Goal: Task Accomplishment & Management: Use online tool/utility

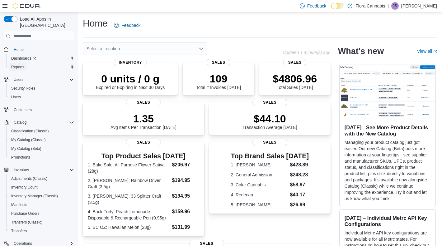
click at [22, 64] on span "Reports" at bounding box center [17, 66] width 13 height 5
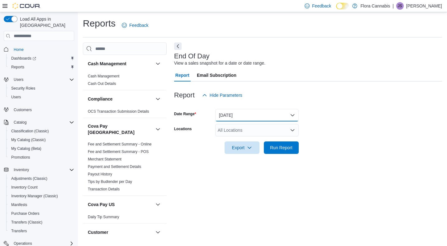
click at [256, 116] on button "Today" at bounding box center [256, 115] width 83 height 12
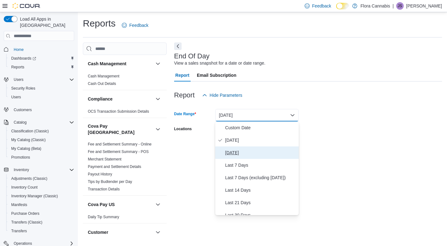
click at [243, 150] on span "Yesterday" at bounding box center [260, 152] width 71 height 7
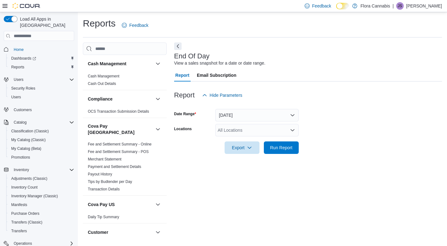
click at [366, 106] on div at bounding box center [308, 104] width 268 height 7
click at [266, 129] on div "All Locations" at bounding box center [256, 130] width 83 height 12
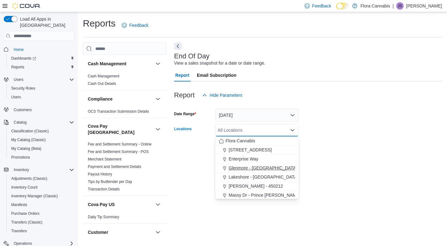
click at [246, 166] on span "Glenmore - Kelowna - 450374" at bounding box center [272, 167] width 87 height 6
click at [363, 138] on div at bounding box center [308, 138] width 268 height 5
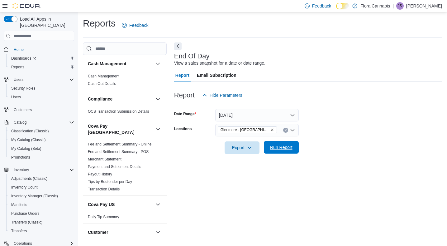
click at [291, 141] on span "Run Report" at bounding box center [281, 147] width 27 height 12
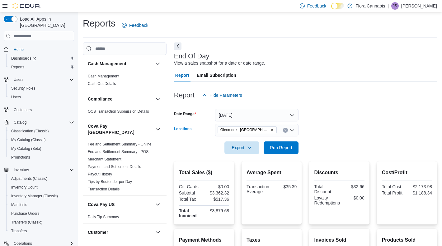
click at [273, 130] on icon "Remove Glenmore - Kelowna - 450374 from selection in this group" at bounding box center [272, 130] width 4 height 4
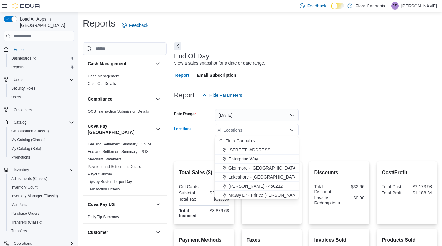
click at [248, 178] on span "Lakeshore - Kelowna - 450372" at bounding box center [273, 177] width 88 height 6
click at [369, 102] on div at bounding box center [305, 104] width 263 height 7
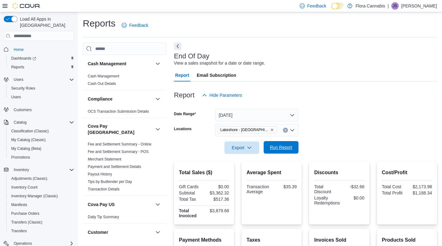
click at [285, 146] on span "Run Report" at bounding box center [281, 147] width 22 height 6
click at [273, 128] on icon "Remove Lakeshore - Kelowna - 450372 from selection in this group" at bounding box center [272, 130] width 4 height 4
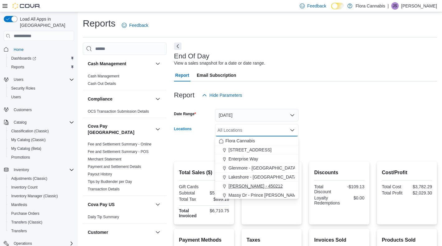
click at [250, 184] on span "Lawrence - Kelowna - 450212" at bounding box center [256, 186] width 54 height 6
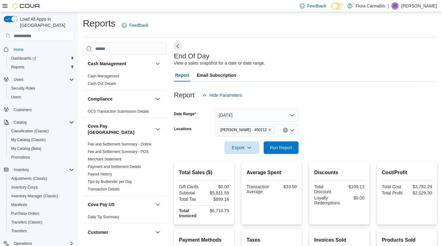
click at [355, 109] on form "Date Range Yesterday Locations Lawrence - Kelowna - 450212 Export Run Report" at bounding box center [305, 127] width 263 height 52
click at [279, 147] on span "Run Report" at bounding box center [281, 147] width 22 height 6
click at [272, 130] on icon "Remove Lawrence - Kelowna - 450212 from selection in this group" at bounding box center [270, 130] width 4 height 4
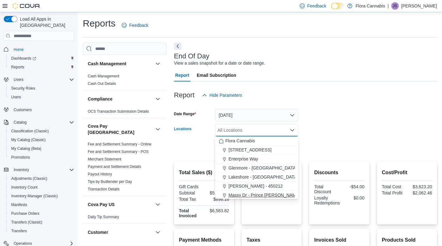
click at [253, 193] on span "Massy Dr - Prince George - 450075" at bounding box center [274, 195] width 90 height 6
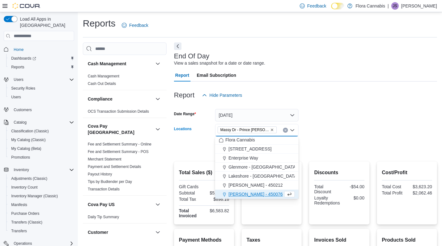
click at [348, 112] on form "Date Range Yesterday Locations Massy Dr - Prince George - 450075 Combo box. Sel…" at bounding box center [305, 127] width 263 height 52
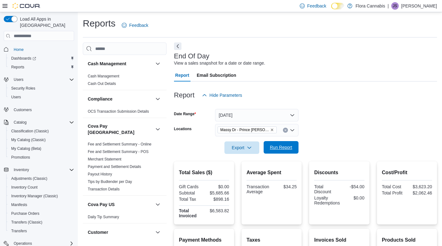
click at [291, 150] on span "Run Report" at bounding box center [281, 147] width 22 height 6
click at [273, 129] on icon "Remove Massy Dr - Prince George - 450075 from selection in this group" at bounding box center [272, 130] width 2 height 2
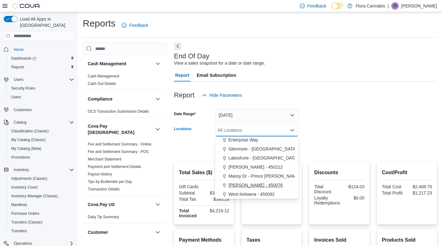
click at [259, 187] on span "Vernon - 450076" at bounding box center [256, 185] width 54 height 6
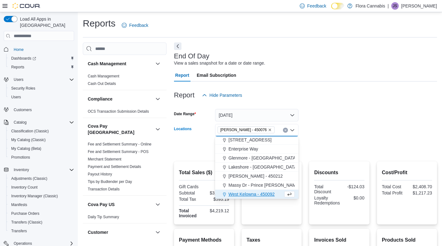
scroll to position [10, 0]
click at [362, 134] on form "Date Range Yesterday Locations Vernon - 450076 Combo box. Selected. Vernon - 45…" at bounding box center [305, 127] width 263 height 52
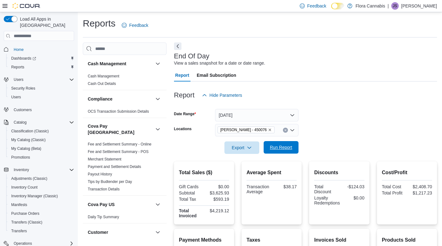
click at [285, 149] on span "Run Report" at bounding box center [281, 147] width 22 height 6
drag, startPoint x: 254, startPoint y: 131, endPoint x: 254, endPoint y: 135, distance: 4.7
click at [268, 131] on icon "Remove Vernon - 450076 from selection in this group" at bounding box center [270, 130] width 4 height 4
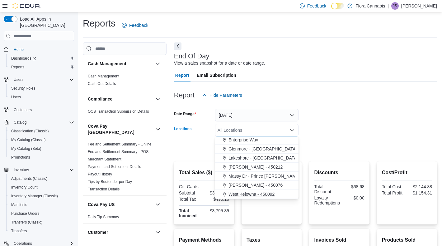
click at [244, 194] on span "West Kelowna - 450092" at bounding box center [252, 194] width 46 height 6
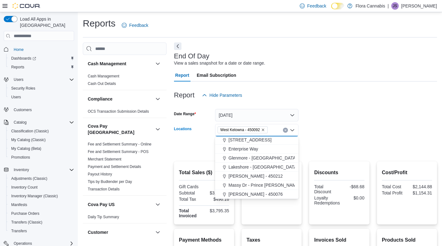
scroll to position [10, 0]
click at [350, 122] on form "Date Range Yesterday Locations West Kelowna - 450092 Combo box. Selected. West …" at bounding box center [305, 127] width 263 height 52
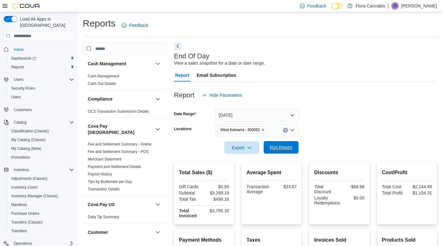
click at [292, 146] on span "Run Report" at bounding box center [281, 147] width 22 height 6
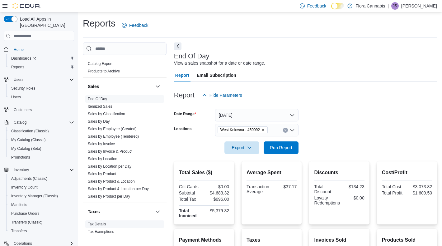
scroll to position [147, 0]
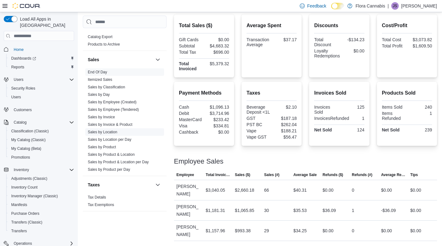
click at [113, 130] on link "Sales by Location" at bounding box center [103, 132] width 30 height 4
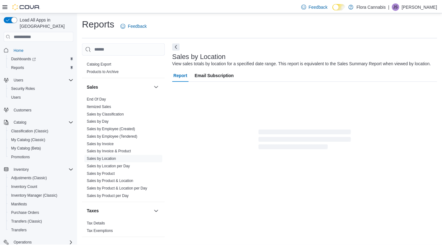
scroll to position [2, 0]
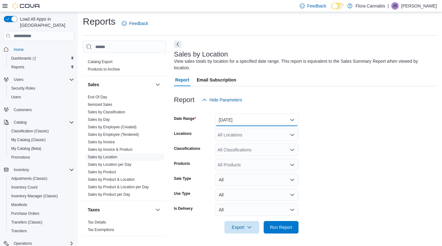
click at [263, 118] on button "Yesterday" at bounding box center [256, 119] width 83 height 12
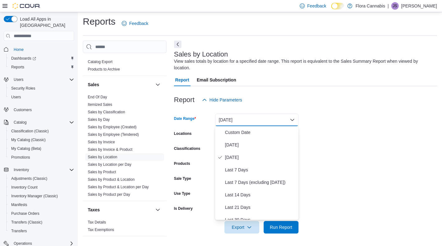
click at [383, 103] on div "Report Hide Parameters" at bounding box center [305, 99] width 263 height 12
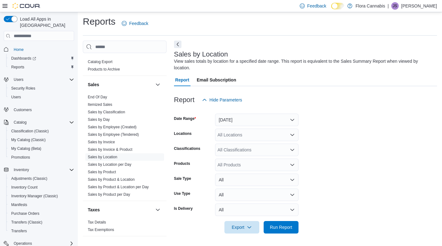
click at [237, 136] on div "All Locations" at bounding box center [256, 134] width 83 height 12
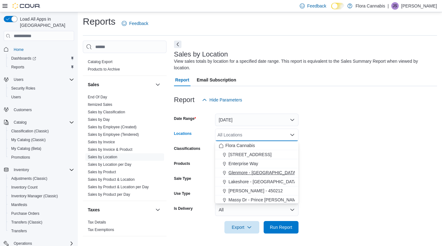
click at [245, 174] on span "Glenmore - Kelowna - 450374" at bounding box center [272, 172] width 87 height 6
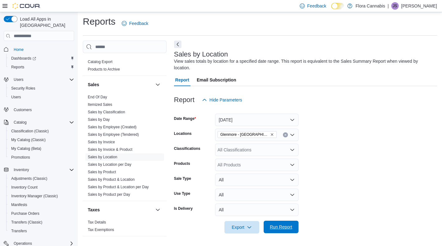
drag, startPoint x: 350, startPoint y: 158, endPoint x: 272, endPoint y: 230, distance: 106.0
click at [350, 158] on form "Date Range Yesterday Locations Glenmore - Kelowna - 450374 Classifications All …" at bounding box center [305, 169] width 263 height 127
click at [288, 225] on span "Run Report" at bounding box center [281, 226] width 22 height 6
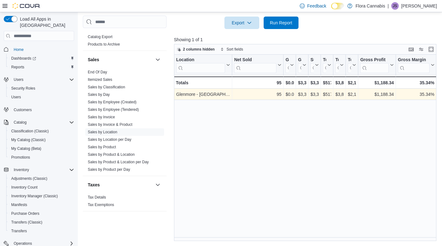
scroll to position [67, 0]
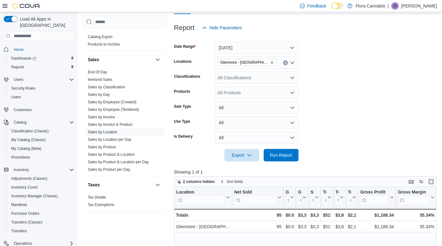
click at [273, 64] on icon "Remove Glenmore - Kelowna - 450374 from selection in this group" at bounding box center [272, 62] width 4 height 4
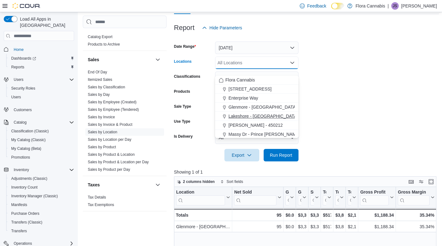
click at [248, 115] on span "Lakeshore - Kelowna - 450372" at bounding box center [273, 116] width 88 height 6
click at [346, 109] on form "Date Range Yesterday Locations Lakeshore - Kelowna - 450372 Combo box. Selected…" at bounding box center [306, 97] width 265 height 127
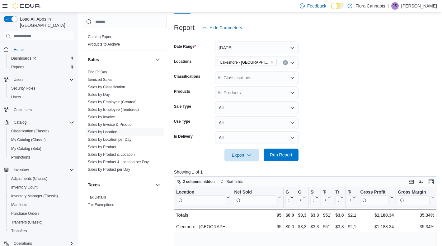
click at [285, 158] on span "Run Report" at bounding box center [281, 154] width 27 height 12
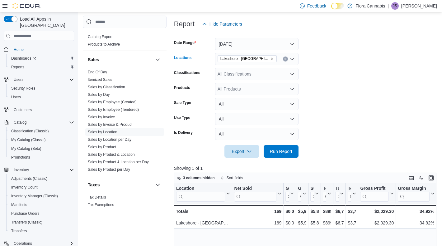
click at [271, 60] on icon "Remove Lakeshore - Kelowna - 450372 from selection in this group" at bounding box center [272, 59] width 4 height 4
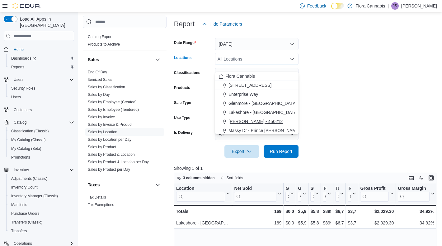
click at [245, 117] on button "Lawrence - Kelowna - 450212" at bounding box center [256, 121] width 83 height 9
click at [345, 117] on form "Date Range Yesterday Locations Lawrence - Kelowna - 450212 Combo box. Selected.…" at bounding box center [306, 93] width 265 height 127
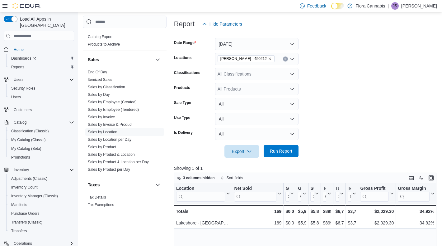
click at [288, 154] on span "Run Report" at bounding box center [281, 151] width 27 height 12
click at [272, 60] on icon "Remove Lawrence - Kelowna - 450212 from selection in this group" at bounding box center [270, 59] width 4 height 4
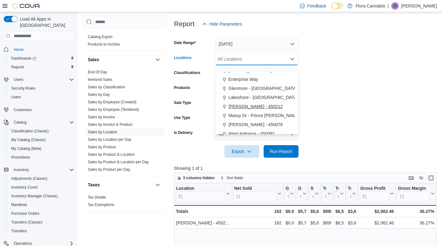
click at [253, 115] on span "Massy Dr - Prince George - 450075" at bounding box center [274, 115] width 90 height 6
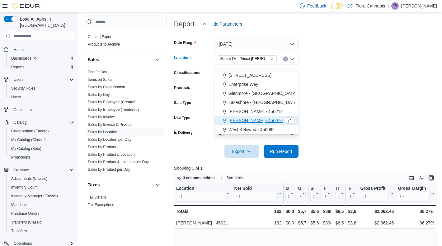
click at [377, 117] on form "Date Range Yesterday Locations Massy Dr - Prince George - 450075 Combo box. Sel…" at bounding box center [306, 93] width 265 height 127
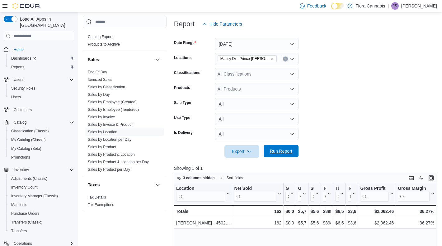
click at [283, 154] on span "Run Report" at bounding box center [281, 151] width 22 height 6
click at [273, 60] on icon "Remove Massy Dr - Prince George - 450075 from selection in this group" at bounding box center [272, 59] width 4 height 4
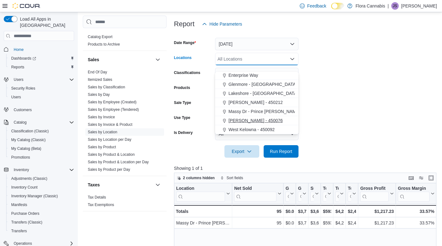
click at [263, 120] on div "Vernon - 450076" at bounding box center [257, 120] width 76 height 6
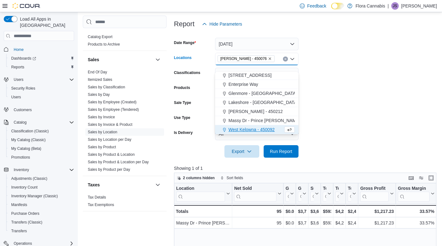
drag, startPoint x: 341, startPoint y: 122, endPoint x: 325, endPoint y: 130, distance: 18.8
click at [341, 122] on form "Date Range Yesterday Locations Vernon - 450076 Combo box. Selected. Vernon - 45…" at bounding box center [306, 93] width 265 height 127
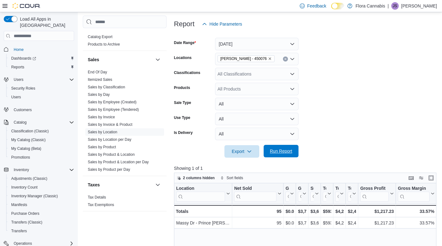
click at [284, 154] on span "Run Report" at bounding box center [281, 151] width 27 height 12
click at [268, 60] on icon "Remove Vernon - 450076 from selection in this group" at bounding box center [270, 59] width 4 height 4
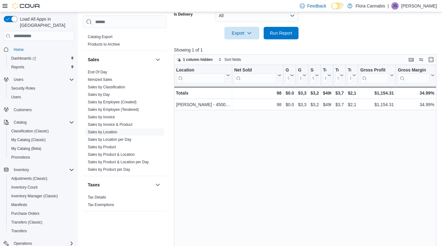
scroll to position [78, 0]
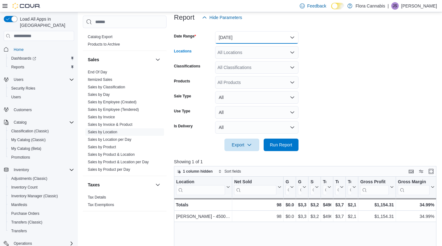
click at [256, 44] on button "Yesterday" at bounding box center [256, 37] width 83 height 12
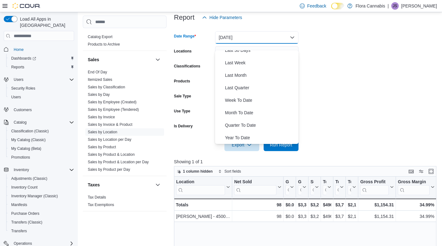
scroll to position [0, 0]
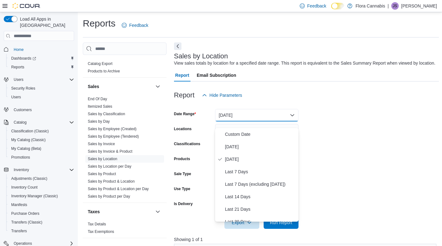
click at [372, 89] on div at bounding box center [306, 84] width 265 height 7
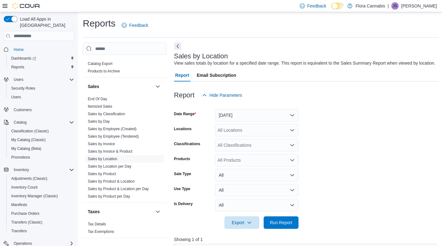
click at [269, 136] on div "All Locations" at bounding box center [256, 130] width 83 height 12
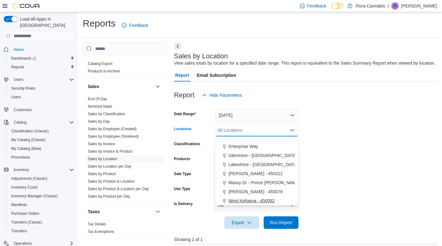
click at [248, 199] on span "West Kelowna - 450092" at bounding box center [252, 200] width 46 height 6
click at [382, 203] on form "Date Range Yesterday Locations West Kelowna - 450092 Combo box. Selected. West …" at bounding box center [306, 164] width 265 height 127
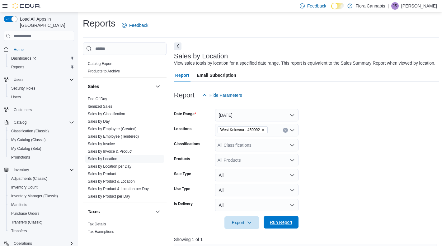
click at [288, 225] on span "Run Report" at bounding box center [281, 222] width 22 height 6
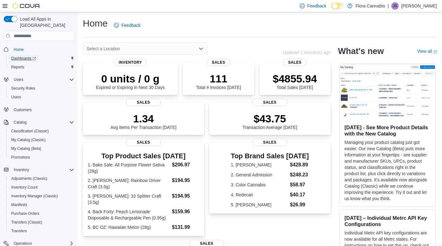
click at [23, 56] on span "Dashboards" at bounding box center [23, 58] width 25 height 5
